Goal: Task Accomplishment & Management: Use online tool/utility

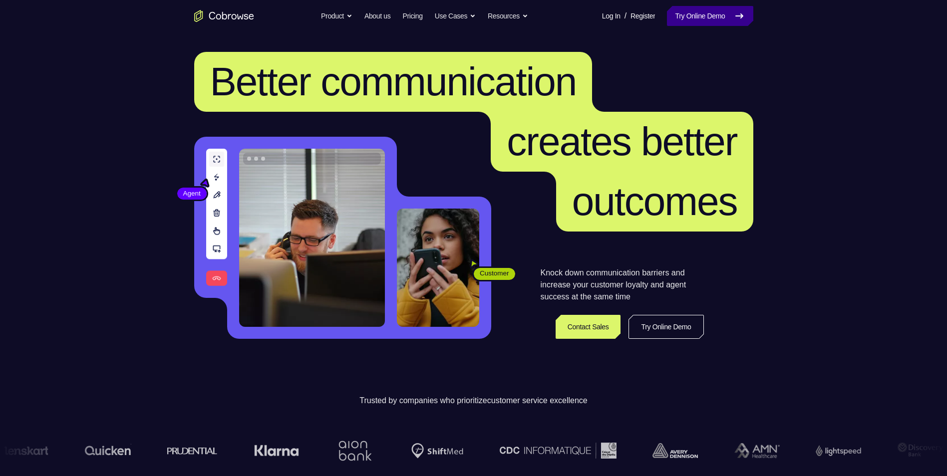
click at [699, 6] on link "Try Online Demo" at bounding box center [710, 16] width 86 height 20
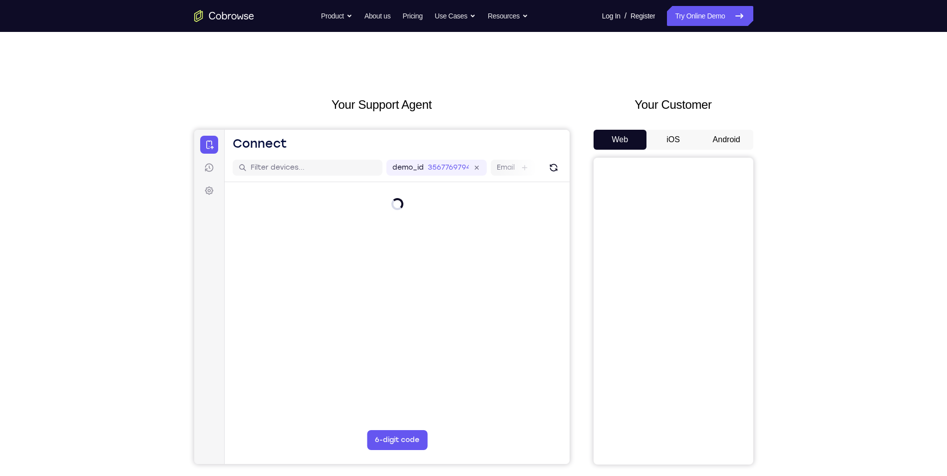
click at [719, 136] on button "Android" at bounding box center [726, 140] width 53 height 20
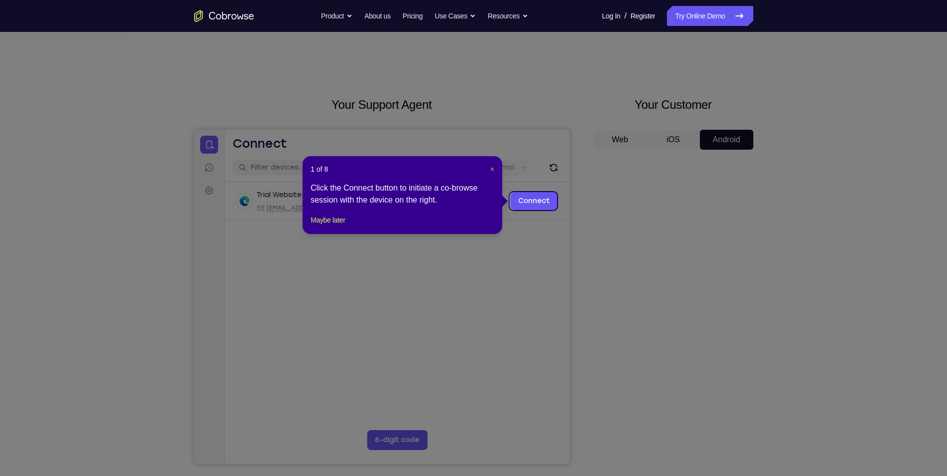
drag, startPoint x: 490, startPoint y: 167, endPoint x: 297, endPoint y: 37, distance: 233.2
click at [490, 167] on span "×" at bounding box center [492, 169] width 4 height 8
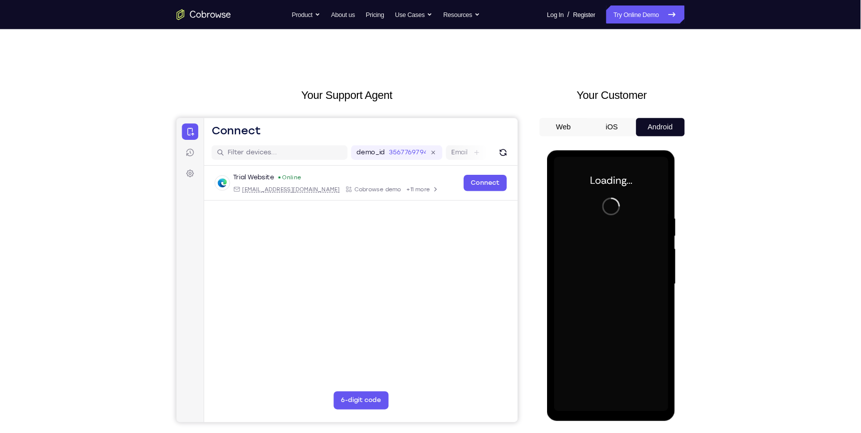
scroll to position [50, 0]
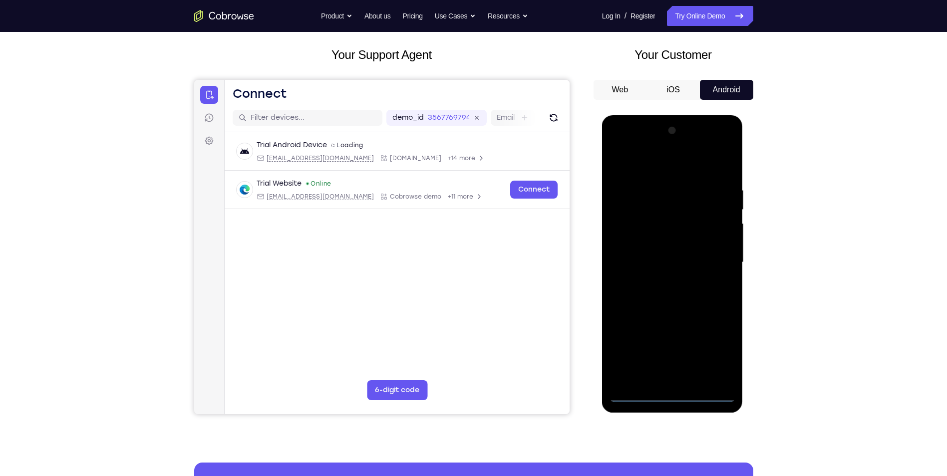
click at [675, 396] on div at bounding box center [673, 263] width 126 height 280
click at [718, 348] on div at bounding box center [673, 263] width 126 height 280
click at [654, 165] on div at bounding box center [673, 263] width 126 height 280
click at [711, 262] on div at bounding box center [673, 263] width 126 height 280
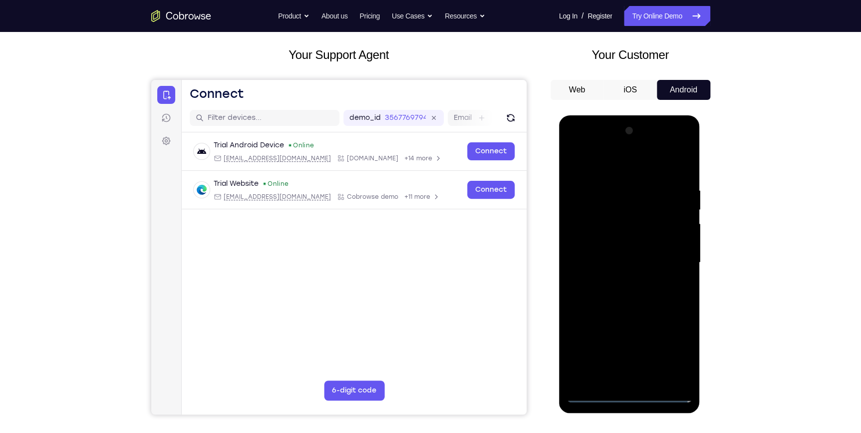
click at [617, 283] on div at bounding box center [630, 263] width 126 height 280
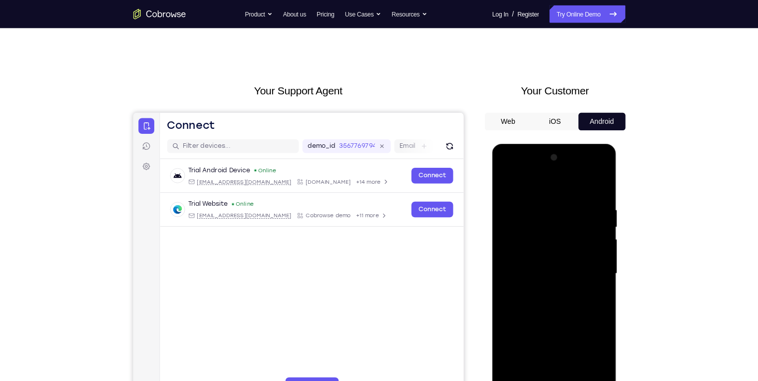
scroll to position [0, 0]
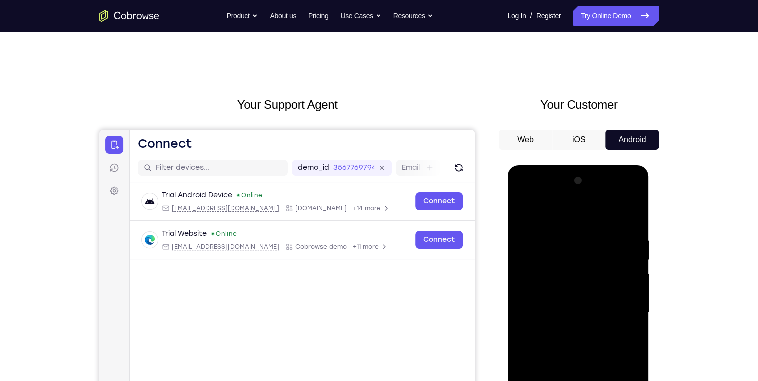
click at [592, 306] on div at bounding box center [578, 313] width 126 height 280
click at [591, 313] on div at bounding box center [578, 313] width 126 height 280
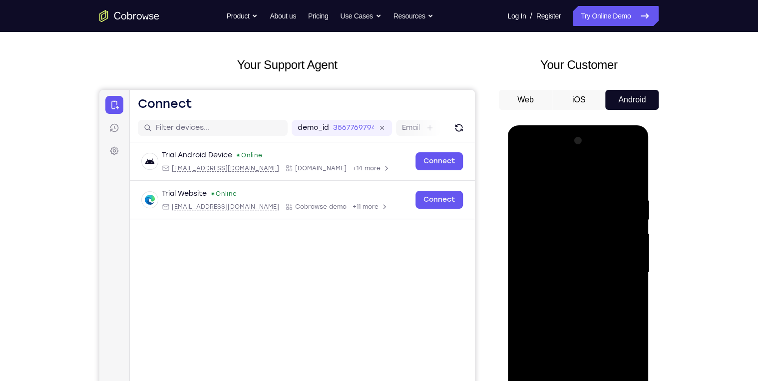
click at [536, 306] on div at bounding box center [578, 273] width 126 height 280
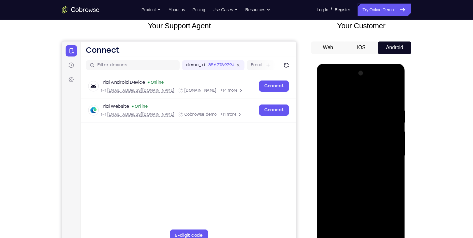
scroll to position [80, 0]
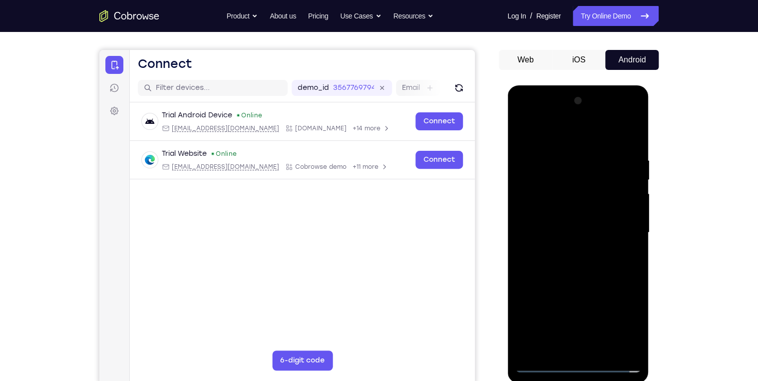
click at [566, 257] on div at bounding box center [578, 233] width 126 height 280
click at [628, 134] on div at bounding box center [578, 233] width 126 height 280
click at [568, 270] on div at bounding box center [578, 233] width 126 height 280
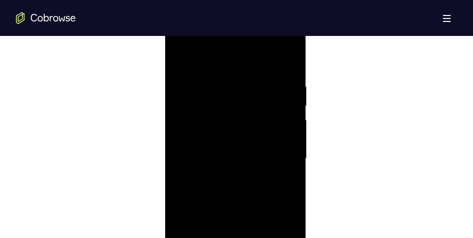
click at [283, 205] on div at bounding box center [236, 158] width 126 height 280
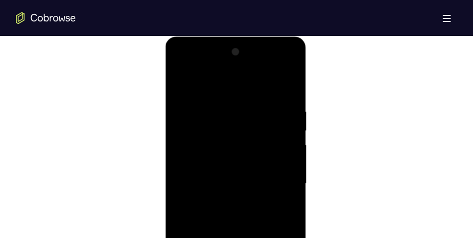
click at [206, 103] on div at bounding box center [236, 183] width 126 height 280
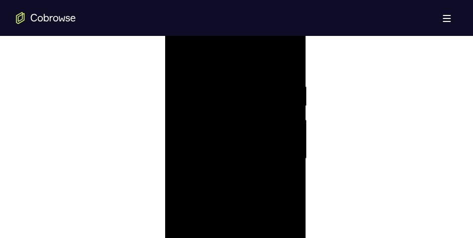
click at [184, 107] on div at bounding box center [236, 158] width 126 height 280
click at [231, 139] on div at bounding box center [236, 158] width 126 height 280
click at [240, 147] on div at bounding box center [236, 158] width 126 height 280
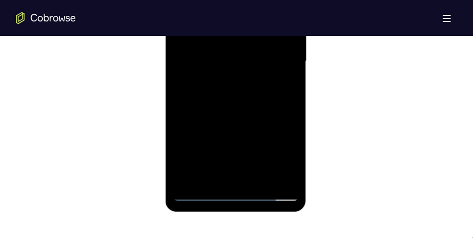
scroll to position [654, 0]
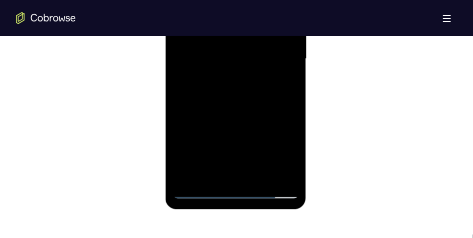
click at [291, 156] on div at bounding box center [236, 60] width 126 height 280
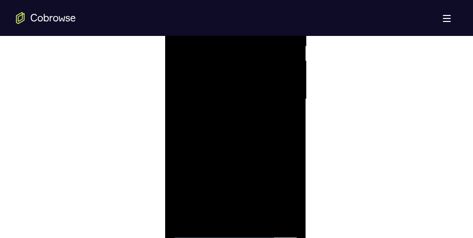
scroll to position [579, 0]
click at [291, 141] on div at bounding box center [236, 135] width 126 height 280
click at [292, 139] on div at bounding box center [236, 135] width 126 height 280
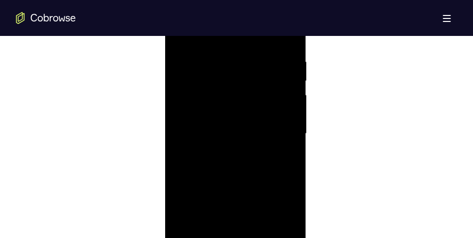
click at [292, 139] on div at bounding box center [236, 135] width 126 height 280
drag, startPoint x: 269, startPoint y: 114, endPoint x: 264, endPoint y: 96, distance: 19.1
click at [264, 96] on div at bounding box center [236, 110] width 126 height 280
drag, startPoint x: 264, startPoint y: 96, endPoint x: 256, endPoint y: 173, distance: 77.3
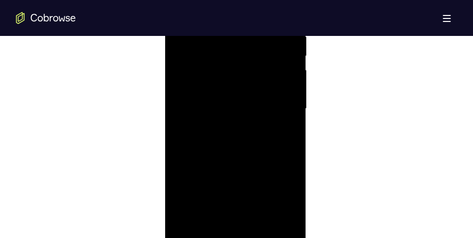
click at [256, 173] on div at bounding box center [236, 110] width 126 height 280
drag, startPoint x: 235, startPoint y: 97, endPoint x: 241, endPoint y: 171, distance: 74.1
click at [241, 171] on div at bounding box center [236, 110] width 126 height 280
drag, startPoint x: 237, startPoint y: 77, endPoint x: 252, endPoint y: 173, distance: 97.0
click at [252, 172] on div at bounding box center [236, 110] width 126 height 280
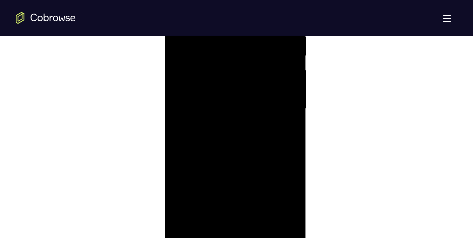
scroll to position [554, 0]
click at [205, 72] on div at bounding box center [236, 158] width 126 height 280
click at [265, 225] on div at bounding box center [236, 110] width 126 height 280
click at [240, 165] on div at bounding box center [236, 110] width 126 height 280
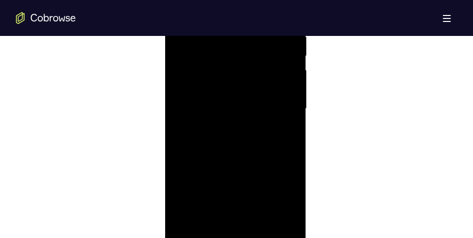
click at [223, 98] on div at bounding box center [236, 110] width 126 height 280
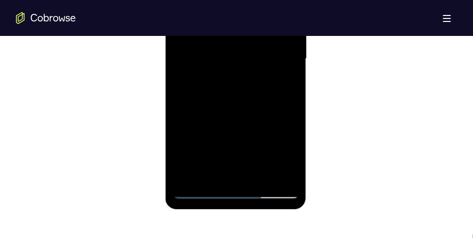
scroll to position [629, 0]
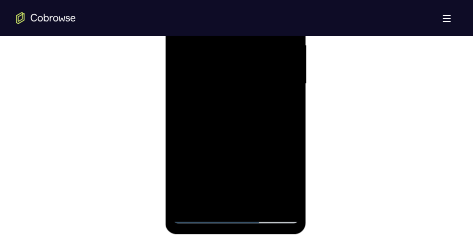
click at [221, 197] on div at bounding box center [236, 85] width 126 height 280
click at [287, 180] on div at bounding box center [236, 85] width 126 height 280
click at [290, 179] on div at bounding box center [236, 85] width 126 height 280
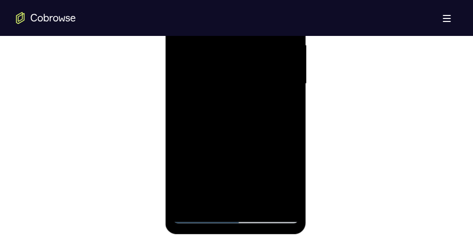
click at [287, 109] on div at bounding box center [236, 85] width 126 height 280
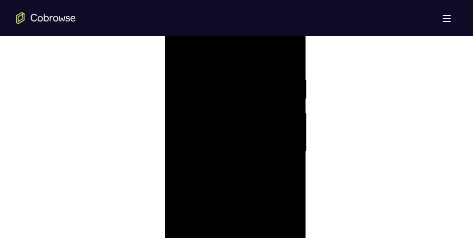
scroll to position [554, 0]
click at [180, 59] on div at bounding box center [236, 158] width 126 height 280
click at [182, 58] on div at bounding box center [236, 158] width 126 height 280
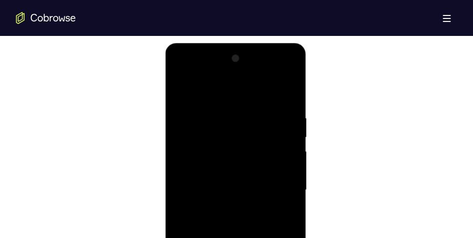
scroll to position [504, 0]
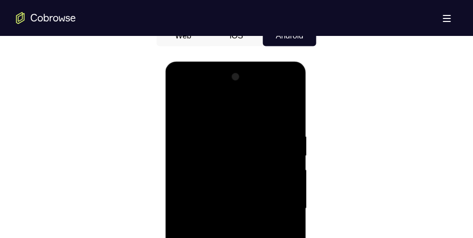
click at [215, 129] on div at bounding box center [236, 208] width 126 height 280
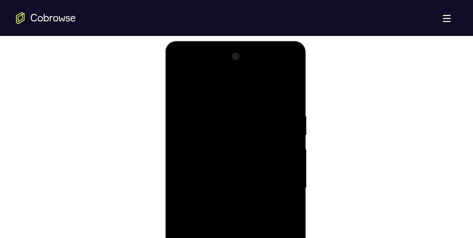
scroll to position [529, 0]
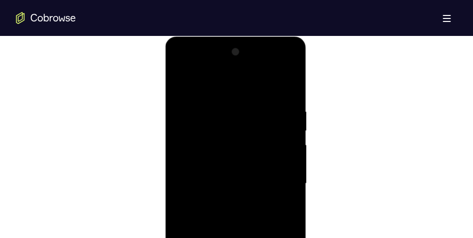
click at [290, 134] on div at bounding box center [236, 183] width 126 height 280
click at [288, 86] on div at bounding box center [236, 183] width 126 height 280
click at [234, 101] on div at bounding box center [236, 183] width 126 height 280
click at [287, 121] on div at bounding box center [236, 183] width 126 height 280
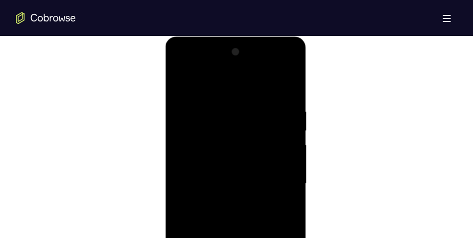
click at [287, 122] on div at bounding box center [236, 183] width 126 height 280
click at [289, 105] on div at bounding box center [236, 183] width 126 height 280
click at [289, 86] on div at bounding box center [236, 183] width 126 height 280
drag, startPoint x: 277, startPoint y: 103, endPoint x: 169, endPoint y: 101, distance: 107.9
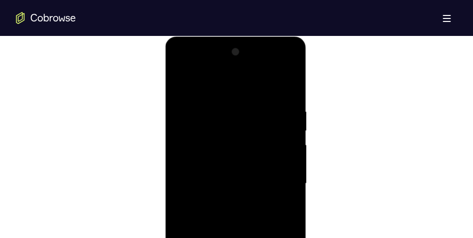
click at [169, 101] on div at bounding box center [235, 185] width 141 height 298
drag, startPoint x: 253, startPoint y: 178, endPoint x: 249, endPoint y: 92, distance: 86.0
click at [249, 97] on div at bounding box center [236, 183] width 126 height 280
drag, startPoint x: 247, startPoint y: 151, endPoint x: 245, endPoint y: 75, distance: 75.9
click at [245, 78] on div at bounding box center [236, 183] width 126 height 280
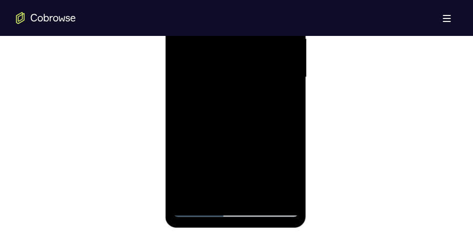
scroll to position [654, 0]
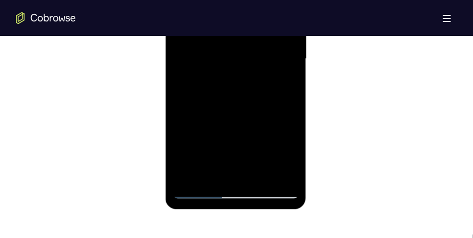
click at [260, 177] on div at bounding box center [236, 60] width 126 height 280
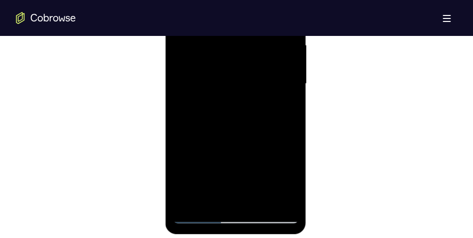
drag, startPoint x: 248, startPoint y: 88, endPoint x: 253, endPoint y: 208, distance: 119.9
click at [253, 208] on div at bounding box center [236, 85] width 126 height 280
drag, startPoint x: 230, startPoint y: 62, endPoint x: 232, endPoint y: 179, distance: 116.9
click at [231, 180] on div at bounding box center [236, 85] width 126 height 280
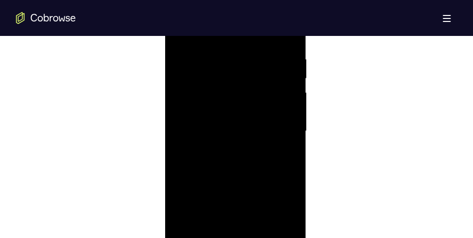
scroll to position [579, 0]
click at [292, 79] on div at bounding box center [236, 135] width 126 height 280
click at [292, 80] on div at bounding box center [236, 135] width 126 height 280
click at [224, 139] on div at bounding box center [236, 135] width 126 height 280
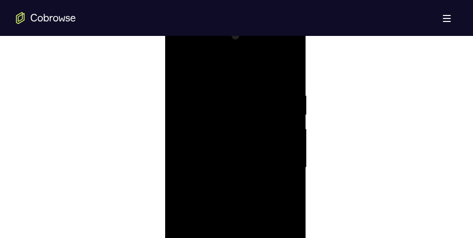
scroll to position [504, 0]
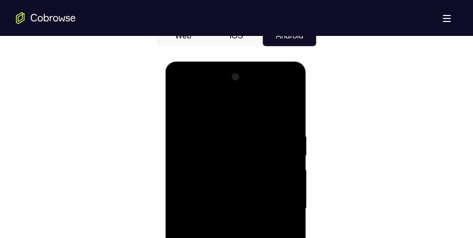
click at [181, 111] on div at bounding box center [236, 208] width 126 height 280
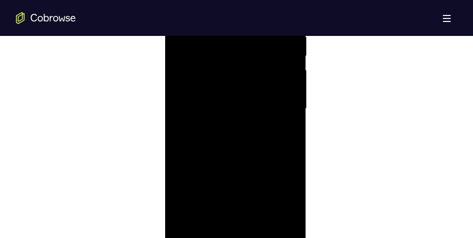
scroll to position [654, 0]
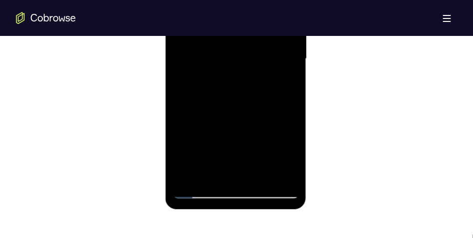
click at [197, 191] on div at bounding box center [236, 60] width 126 height 280
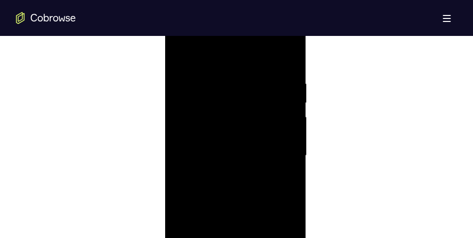
scroll to position [554, 0]
click at [181, 59] on div at bounding box center [236, 158] width 126 height 280
drag, startPoint x: 214, startPoint y: 155, endPoint x: 203, endPoint y: 76, distance: 80.1
click at [203, 78] on div at bounding box center [236, 158] width 126 height 280
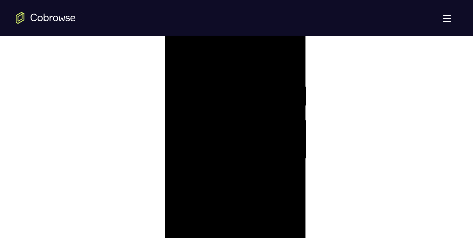
drag, startPoint x: 200, startPoint y: 78, endPoint x: 200, endPoint y: 69, distance: 9.0
click at [200, 76] on div at bounding box center [236, 158] width 126 height 280
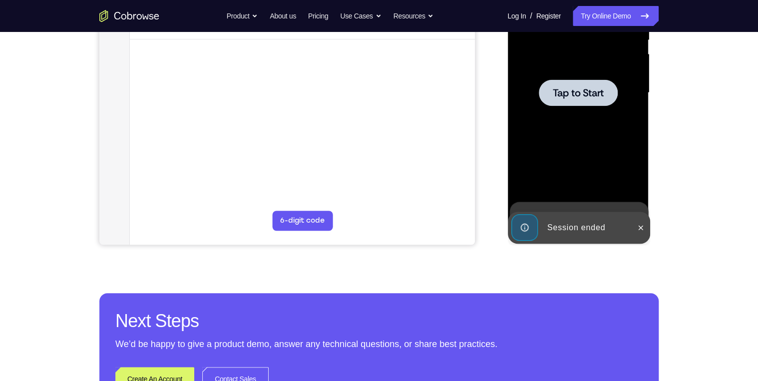
scroll to position [195, 0]
